Goal: Transaction & Acquisition: Purchase product/service

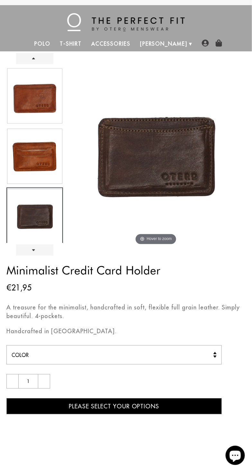
click at [38, 150] on img at bounding box center [34, 156] width 55 height 55
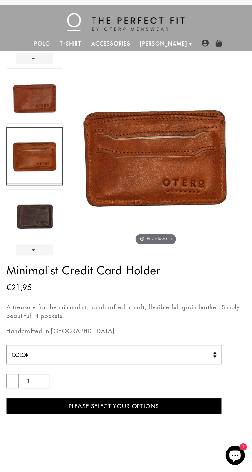
click at [40, 92] on img at bounding box center [34, 96] width 55 height 55
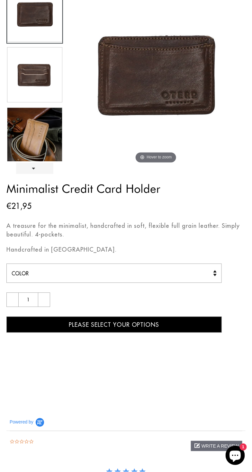
scroll to position [80, 0]
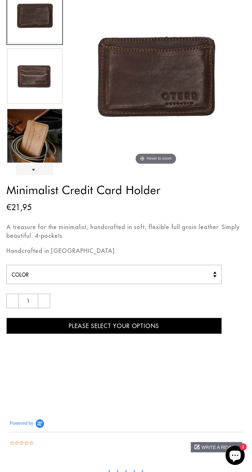
click at [36, 142] on img at bounding box center [34, 150] width 55 height 82
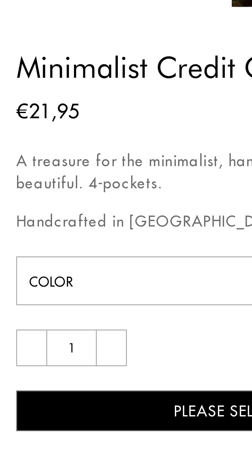
scroll to position [0, 0]
